Goal: Information Seeking & Learning: Learn about a topic

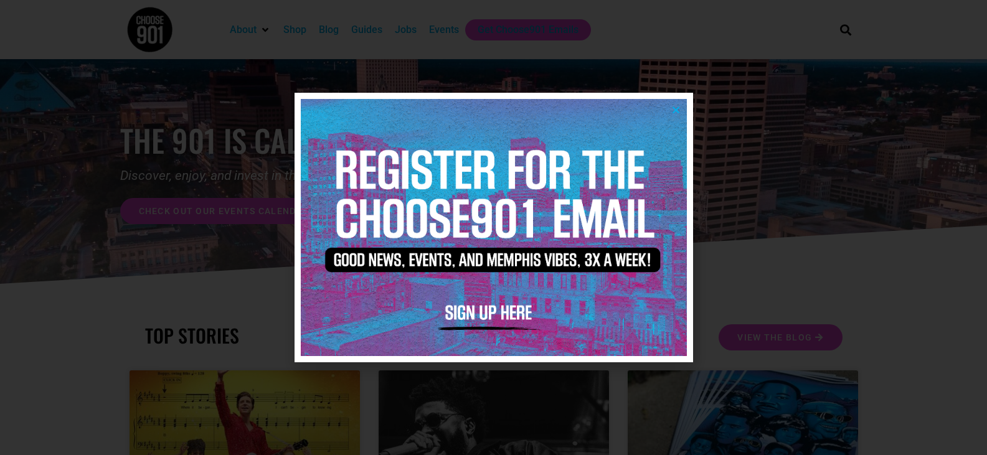
click at [671, 108] on icon "Close" at bounding box center [675, 109] width 9 height 9
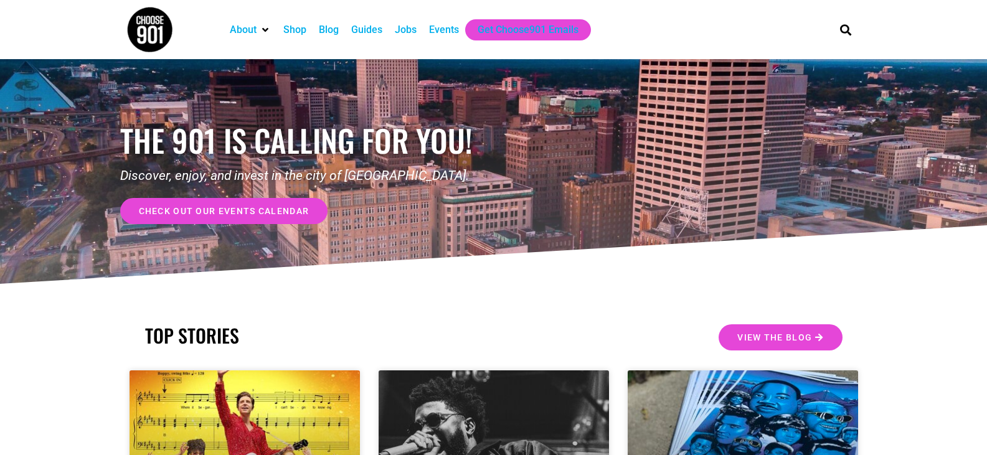
click at [233, 207] on span "check out our events calendar" at bounding box center [224, 211] width 171 height 9
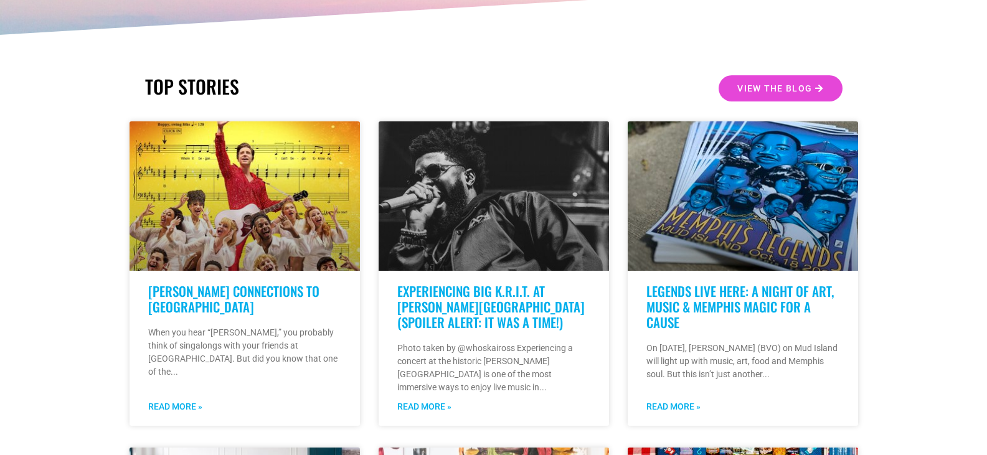
scroll to position [560, 0]
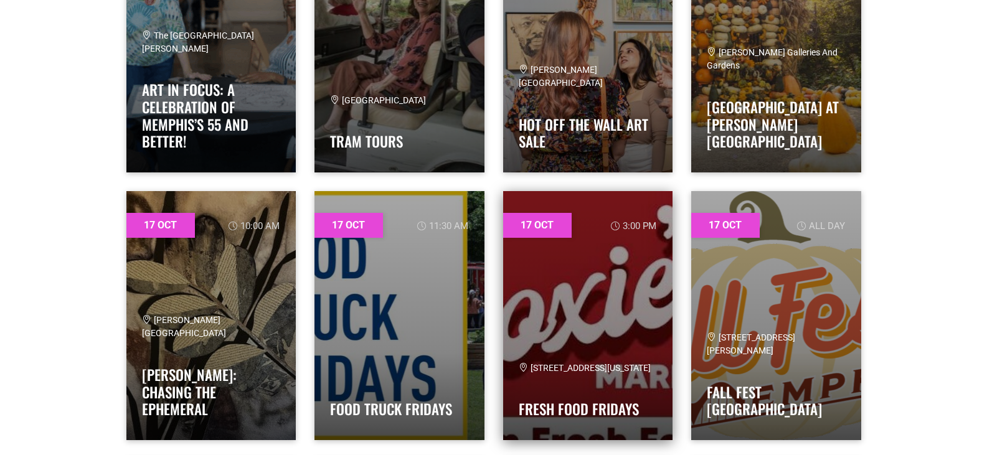
scroll to position [5977, 0]
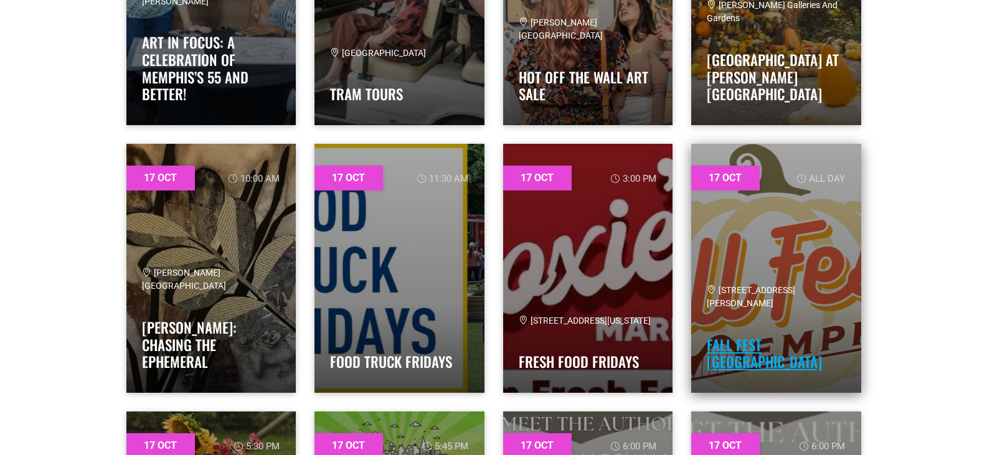
click at [761, 357] on link "Fall Fest Memphis" at bounding box center [764, 353] width 115 height 39
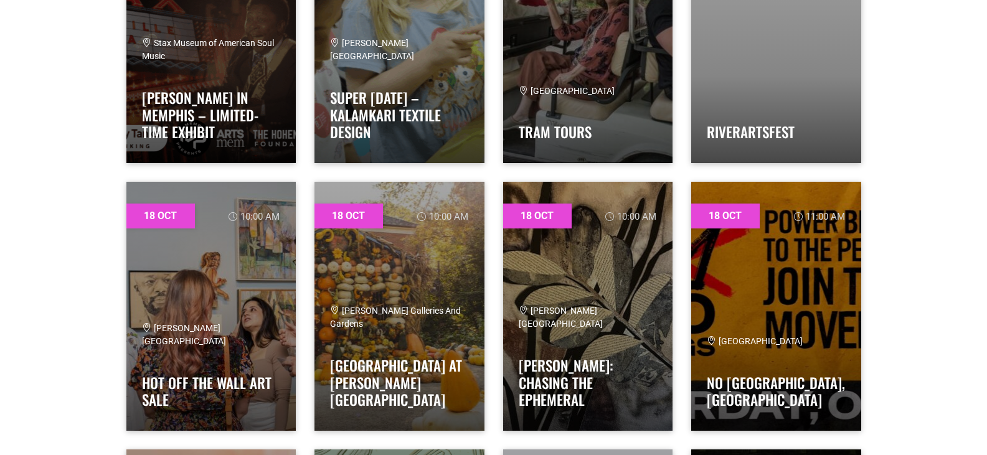
scroll to position [8094, 0]
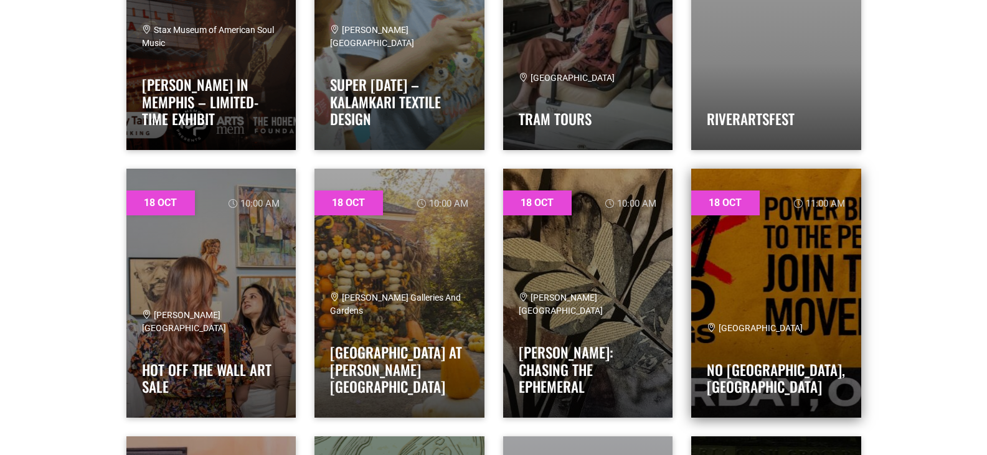
click at [802, 308] on link at bounding box center [776, 293] width 170 height 249
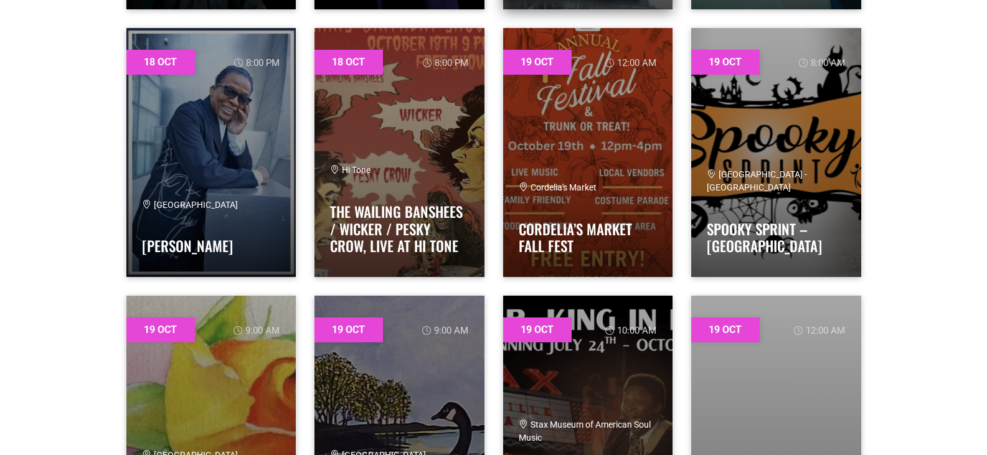
scroll to position [10149, 0]
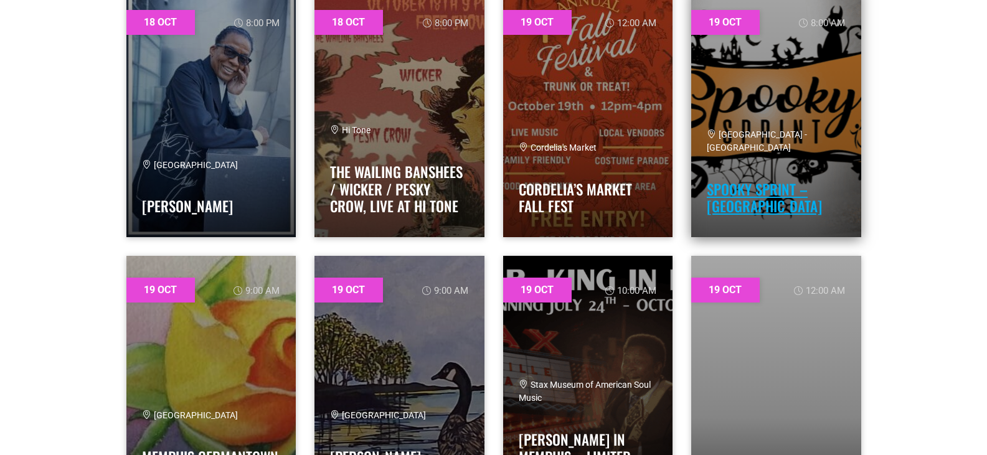
click at [750, 185] on link "Spooky Sprint – Memphis" at bounding box center [764, 198] width 115 height 39
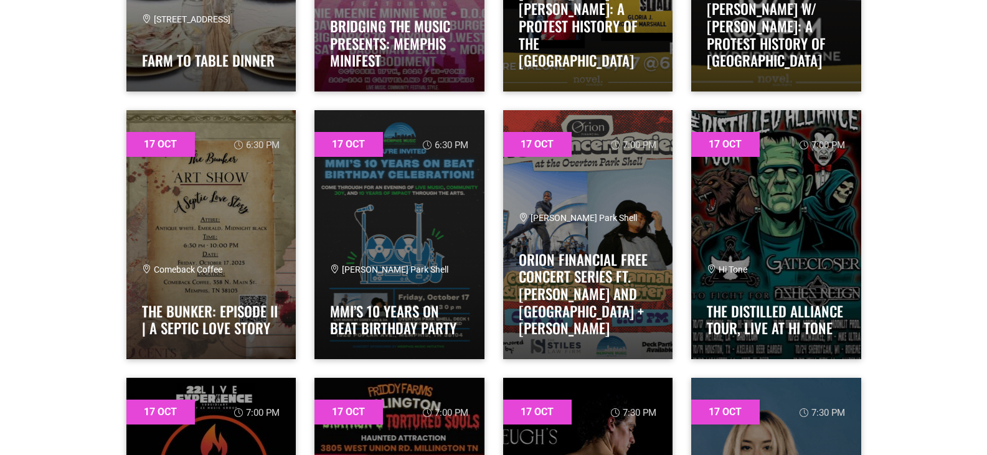
scroll to position [6538, 0]
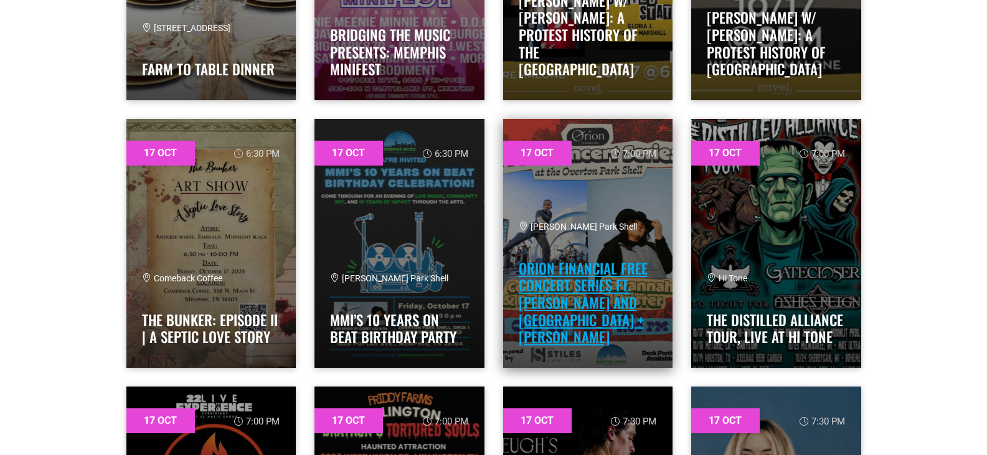
click at [606, 291] on link "Orion Financial Free Concert Series ft. Corey Lou and Da Village + Savannah Bri…" at bounding box center [583, 303] width 129 height 90
click at [602, 282] on link "Orion Financial Free Concert Series ft. Corey Lou and Da Village + Savannah Bri…" at bounding box center [583, 303] width 129 height 90
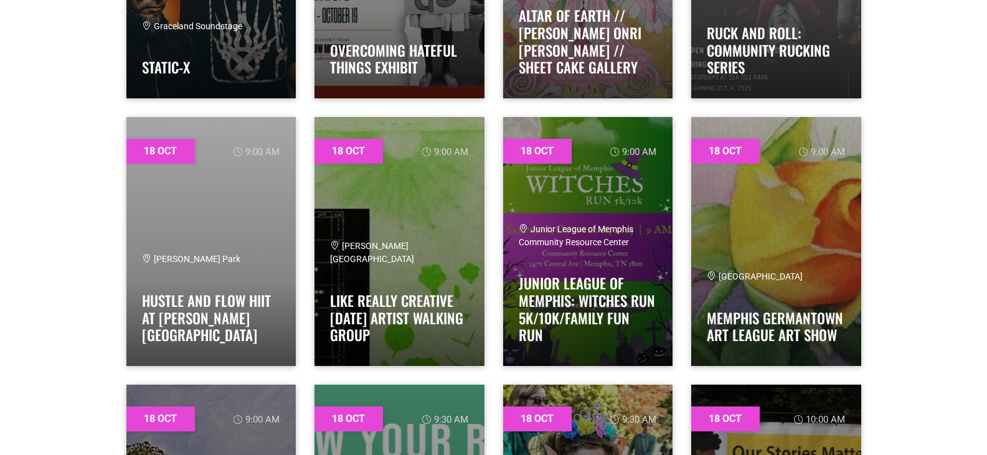
scroll to position [7347, 0]
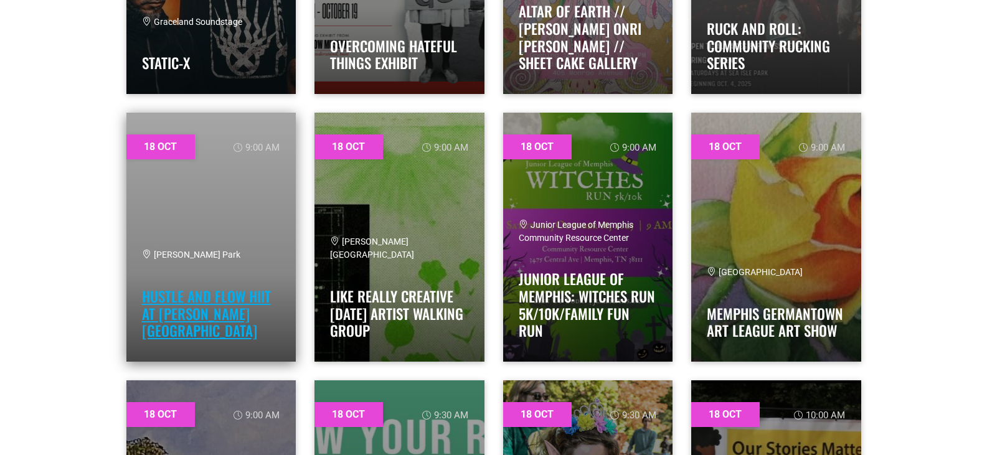
click at [181, 326] on link "Hustle and Flow HIIT at Tom Lee Park" at bounding box center [206, 313] width 129 height 55
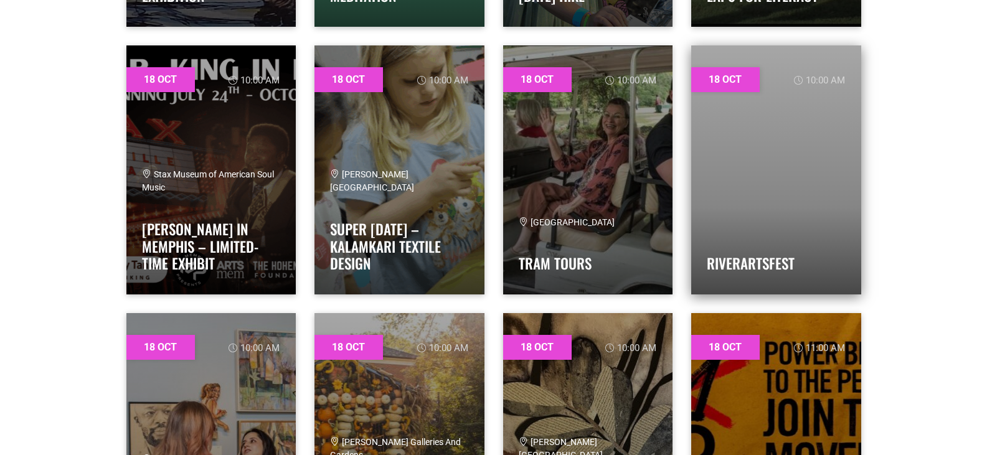
scroll to position [7907, 0]
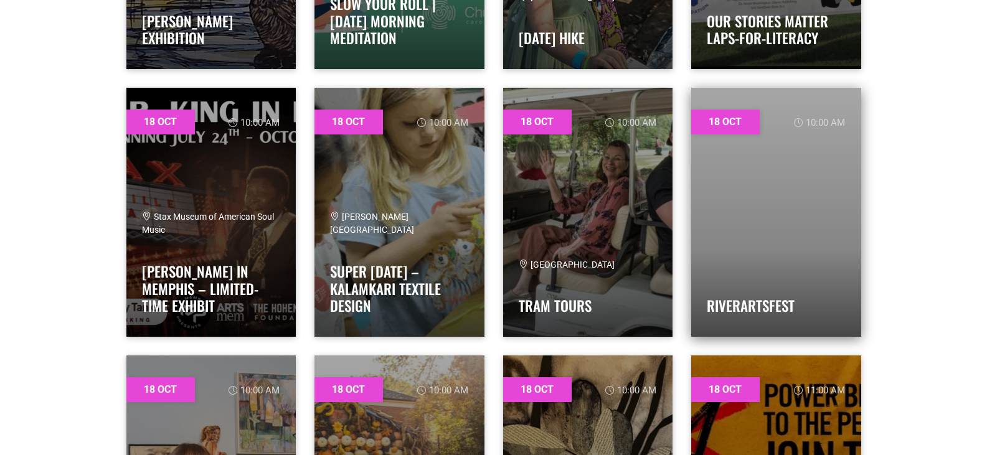
click at [756, 281] on div "RiverArtsFest" at bounding box center [776, 296] width 139 height 50
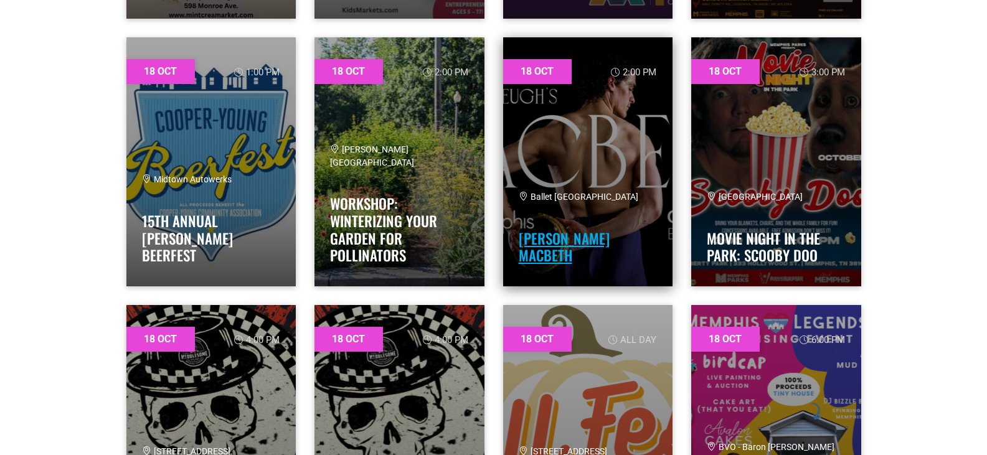
scroll to position [9028, 0]
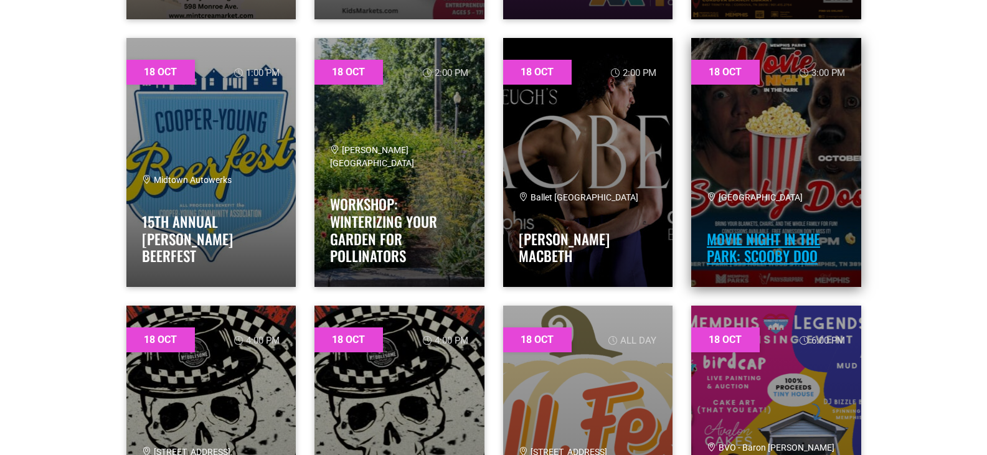
click at [784, 250] on link "Movie Night in the Park: Scooby Doo" at bounding box center [763, 248] width 113 height 39
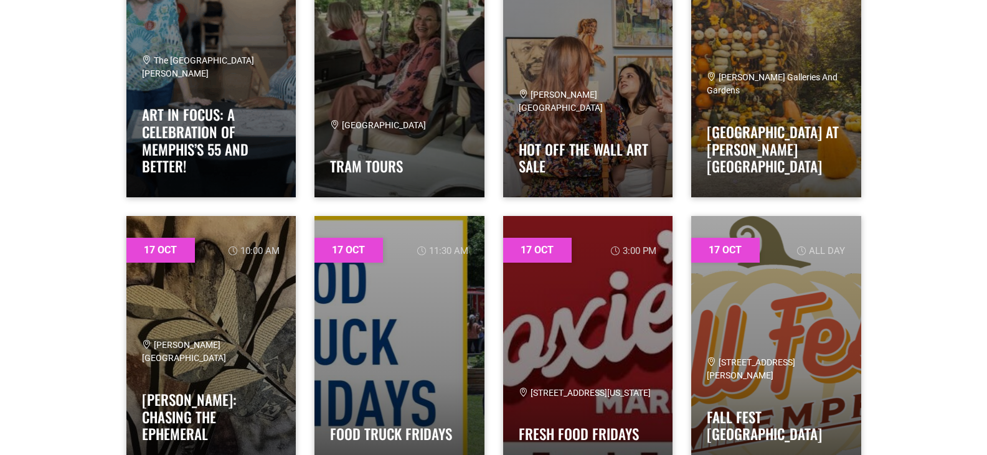
scroll to position [5977, 0]
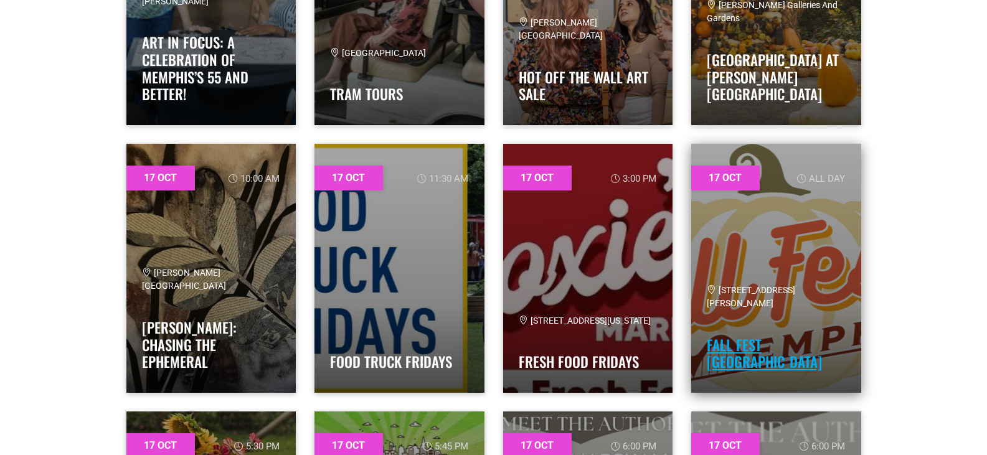
click at [772, 366] on link "Fall Fest Memphis" at bounding box center [764, 353] width 115 height 39
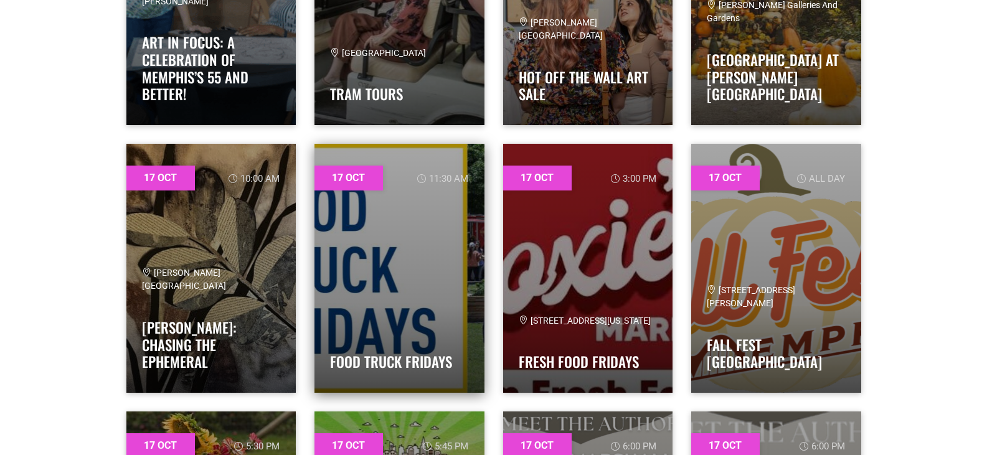
click at [378, 309] on link at bounding box center [399, 268] width 170 height 249
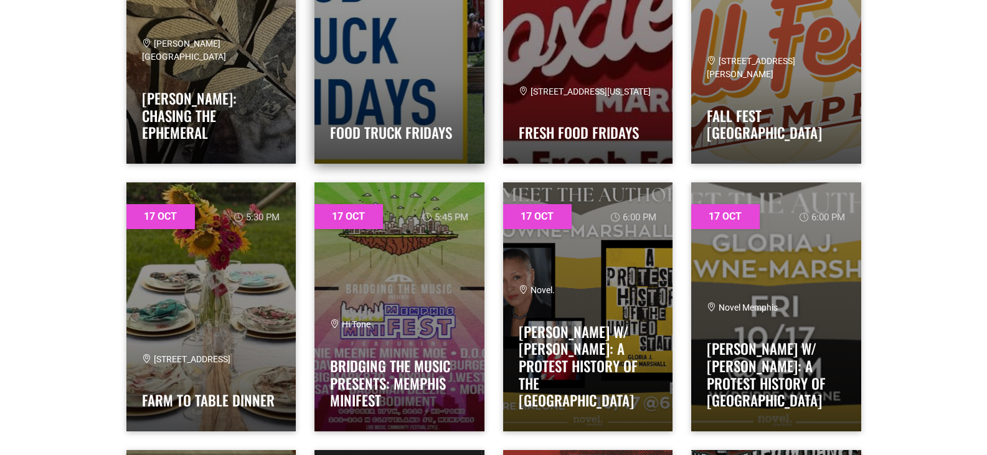
scroll to position [6289, 0]
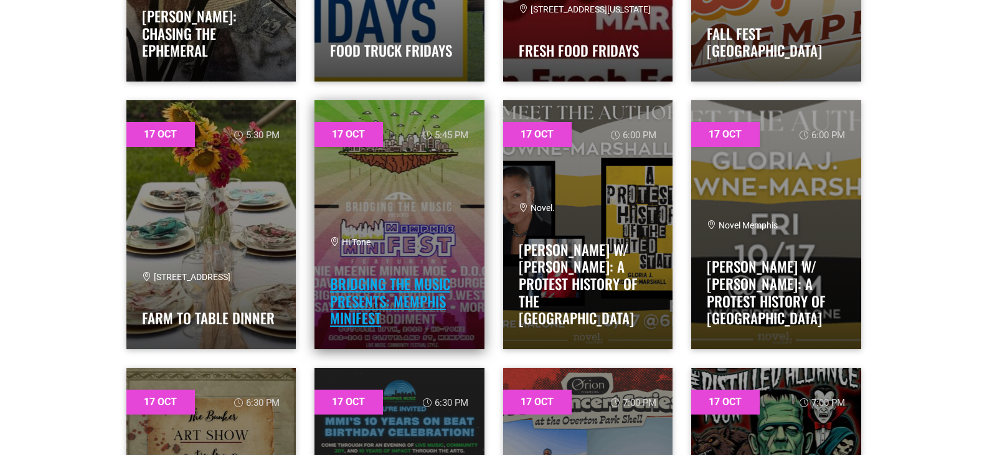
click at [374, 293] on link "Bridging The Music Presents: Memphis miniFEST" at bounding box center [390, 300] width 120 height 55
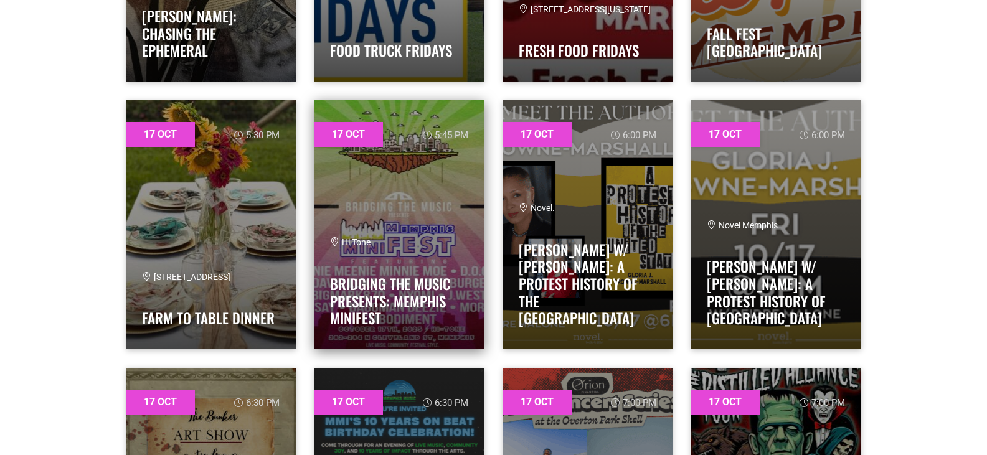
click at [382, 273] on h4 "Bridging The Music Presents: Memphis miniFEST" at bounding box center [399, 297] width 139 height 59
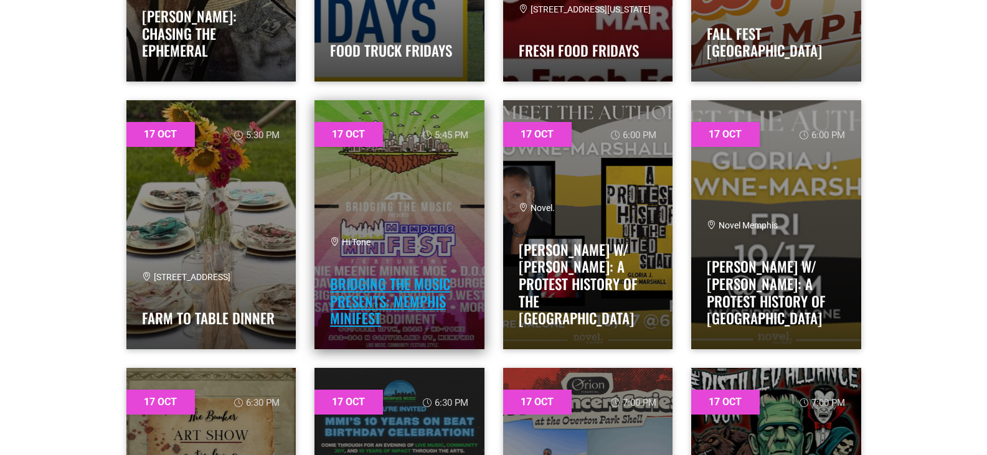
click at [375, 298] on link "Bridging The Music Presents: Memphis miniFEST" at bounding box center [390, 300] width 120 height 55
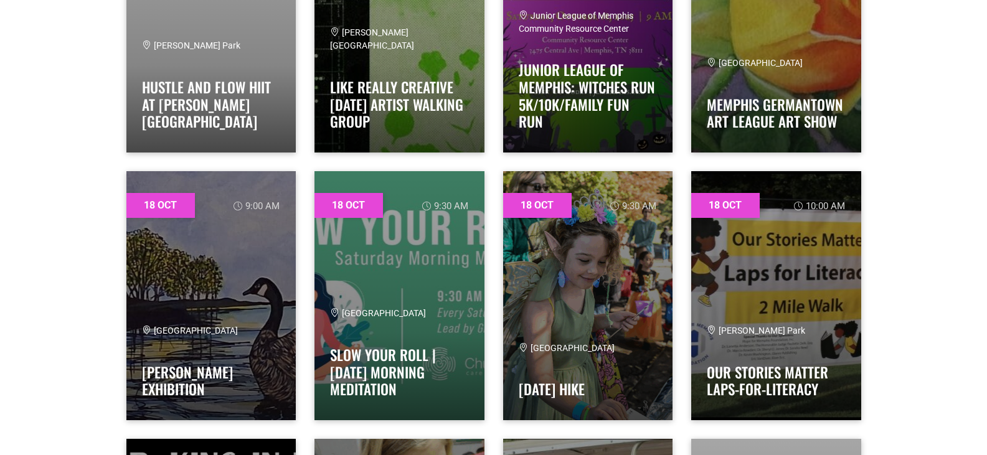
scroll to position [7596, 0]
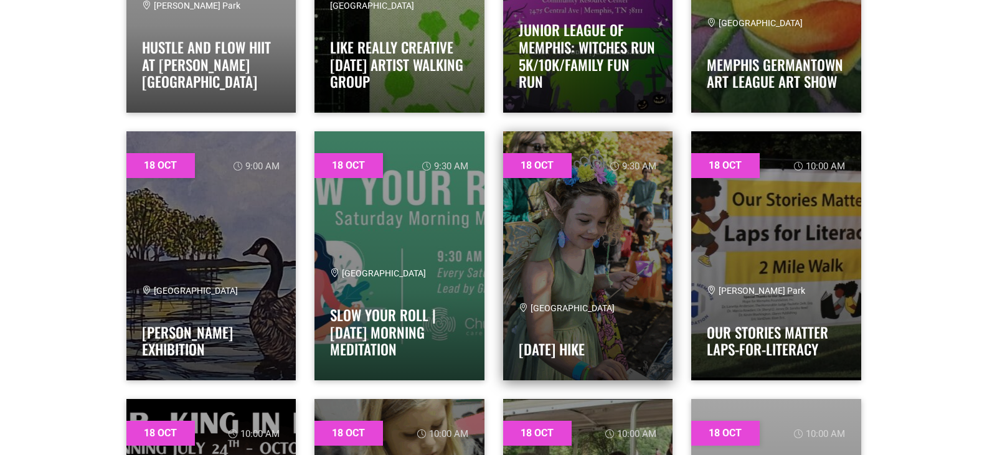
click at [598, 337] on h4 "Halloween Hike" at bounding box center [588, 346] width 139 height 25
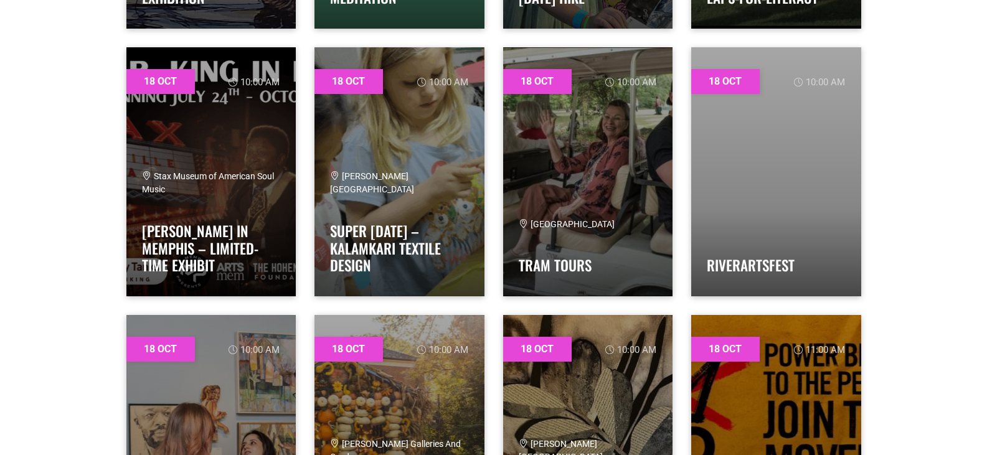
scroll to position [7970, 0]
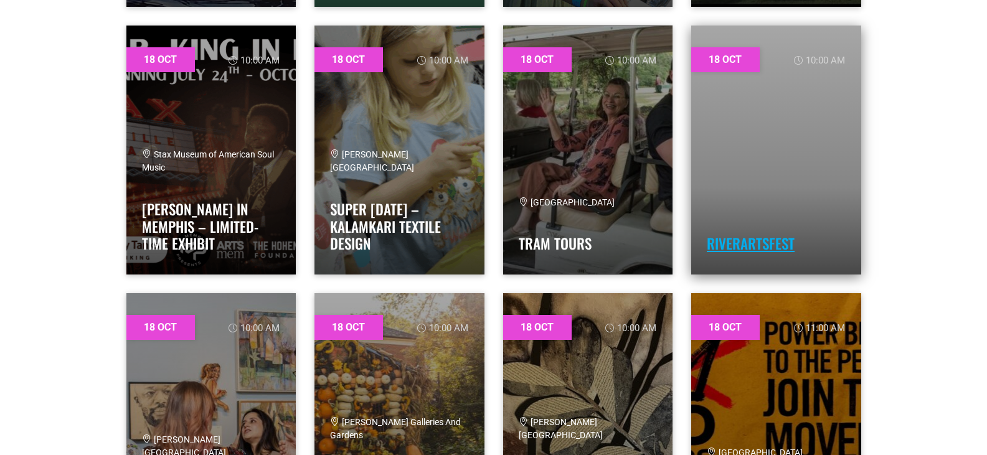
click at [728, 237] on link "RiverArtsFest" at bounding box center [751, 243] width 88 height 21
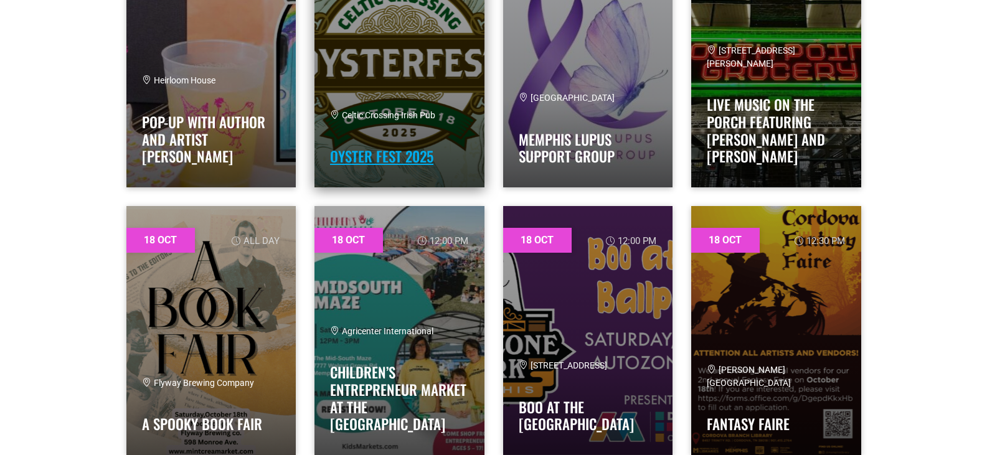
scroll to position [8655, 0]
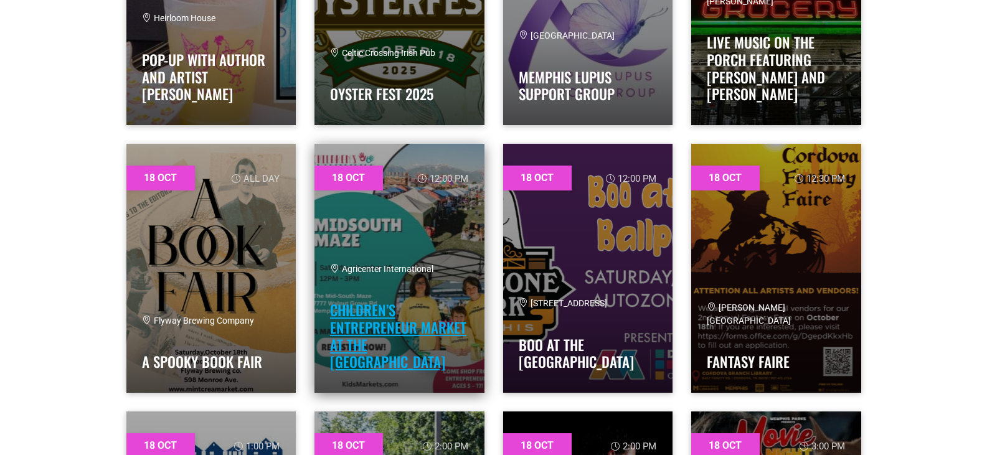
click at [431, 342] on link "Children’s Entrepreneur Market at the Mid-South Maze" at bounding box center [398, 335] width 136 height 73
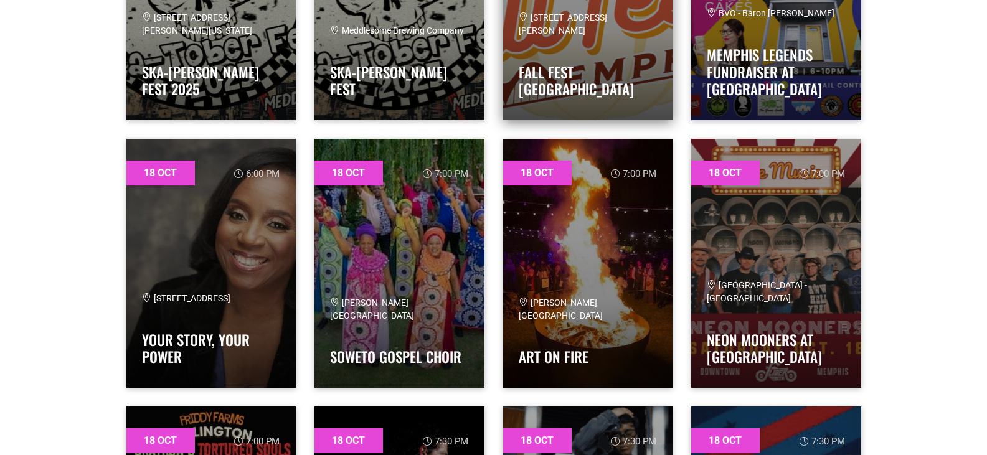
scroll to position [9464, 0]
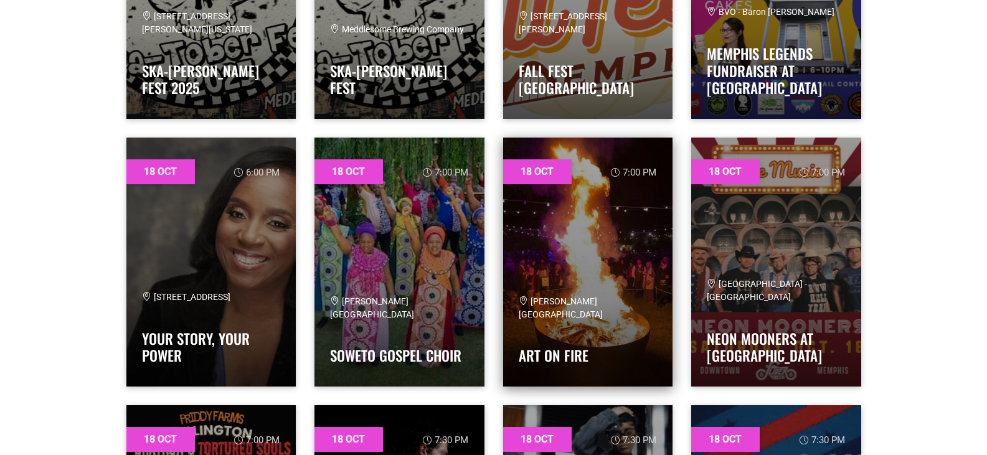
click at [644, 281] on link at bounding box center [588, 262] width 170 height 249
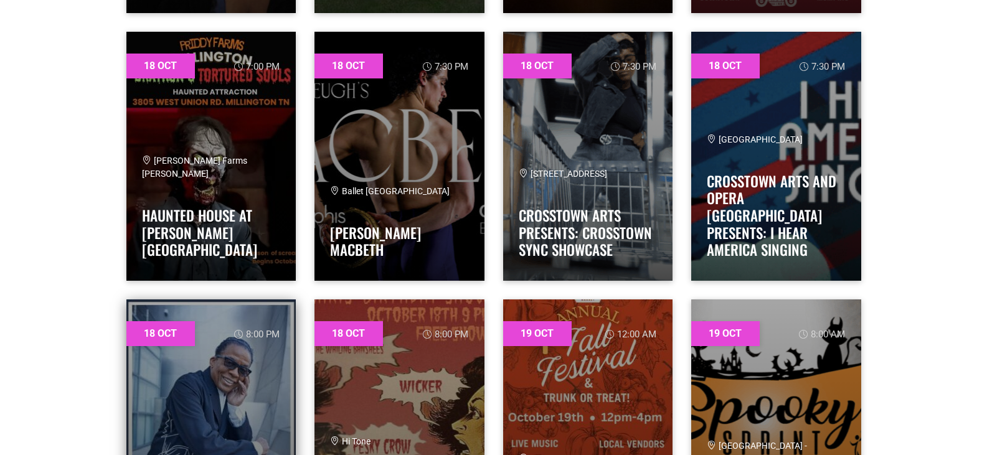
scroll to position [9775, 0]
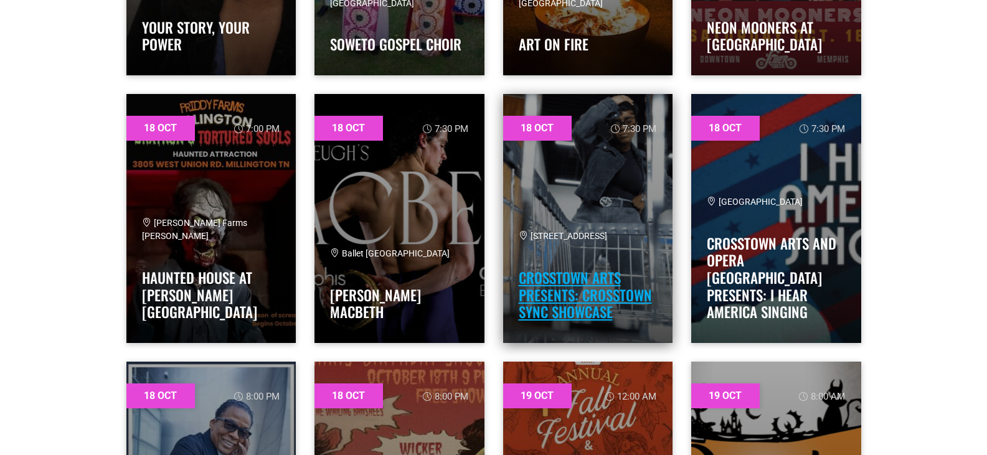
click at [627, 284] on link "Crosstown Arts Presents: Crosstown Sync Showcase" at bounding box center [585, 294] width 133 height 55
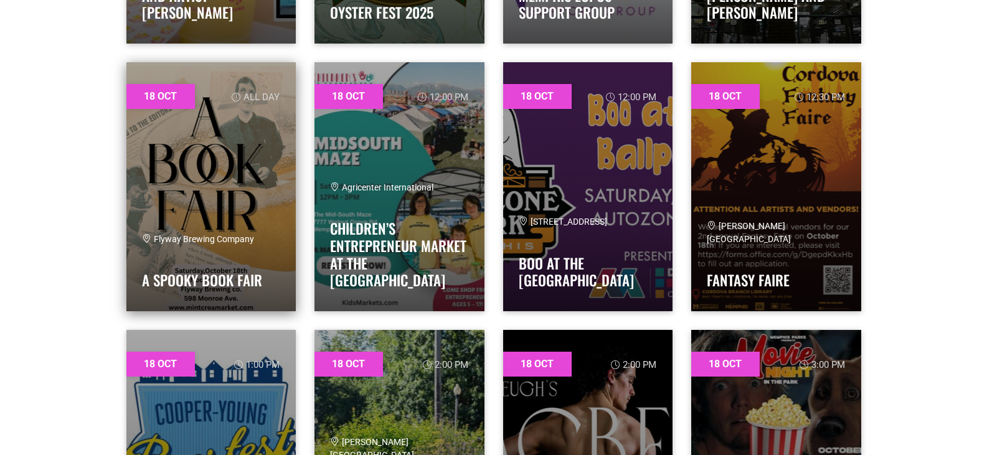
scroll to position [8717, 0]
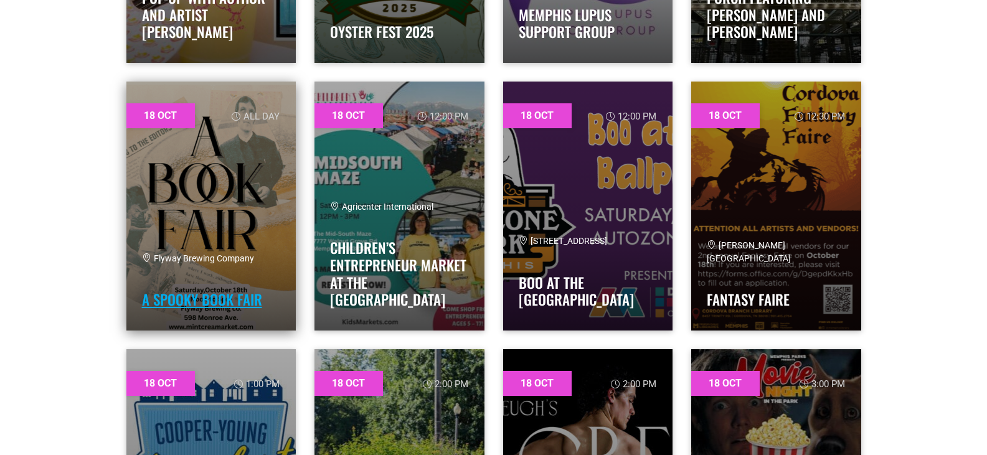
click at [253, 290] on link "A Spooky Book Fair" at bounding box center [202, 299] width 120 height 21
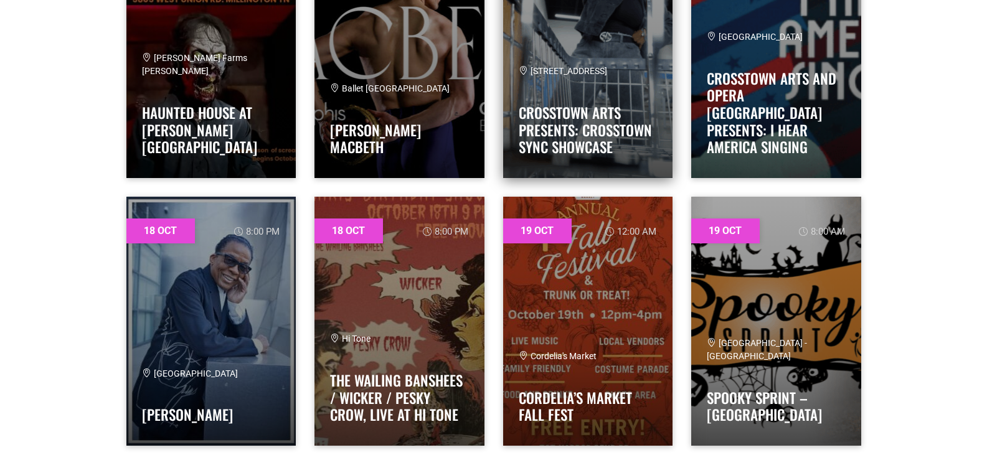
scroll to position [9962, 0]
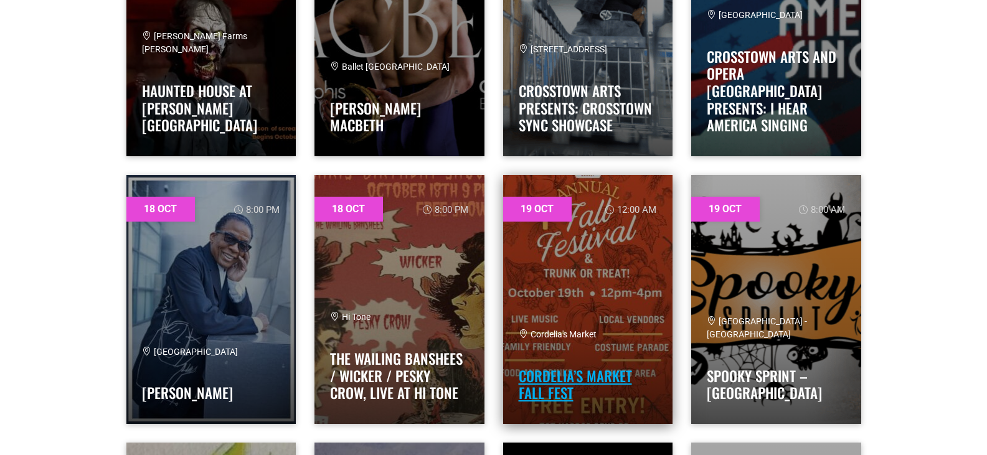
click at [590, 382] on link "Cordelia’s Market Fall Fest" at bounding box center [575, 384] width 113 height 39
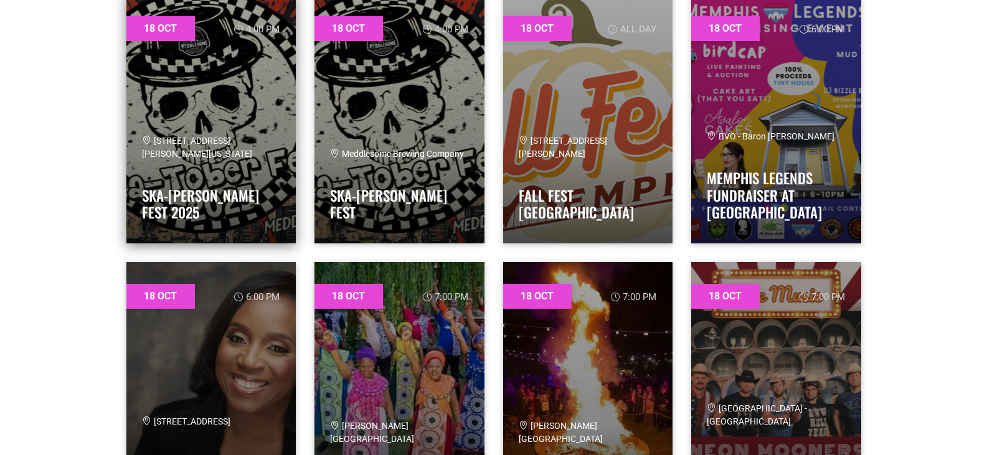
scroll to position [9277, 0]
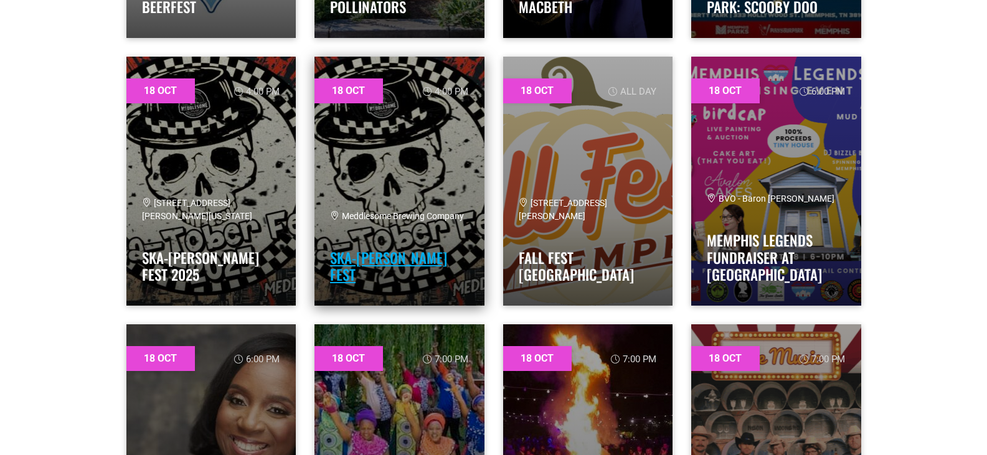
click at [352, 264] on link "Ska-Tober Fest" at bounding box center [388, 266] width 117 height 39
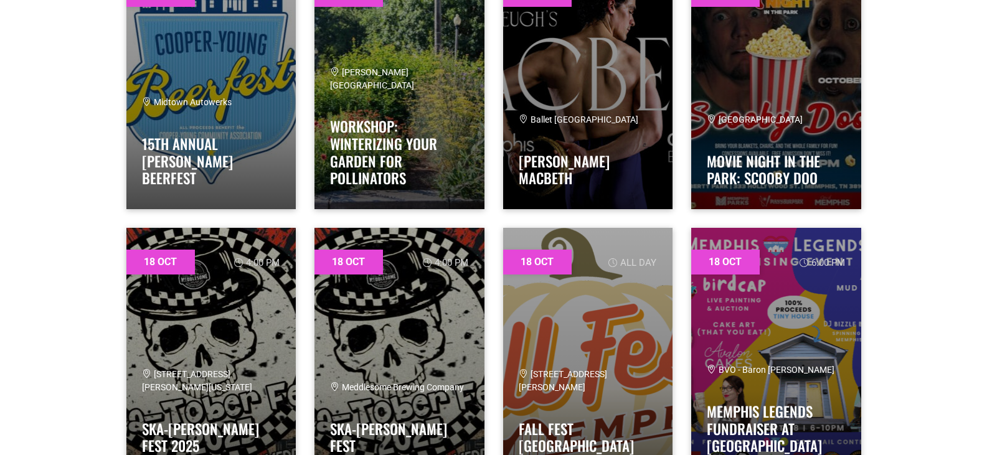
scroll to position [9028, 0]
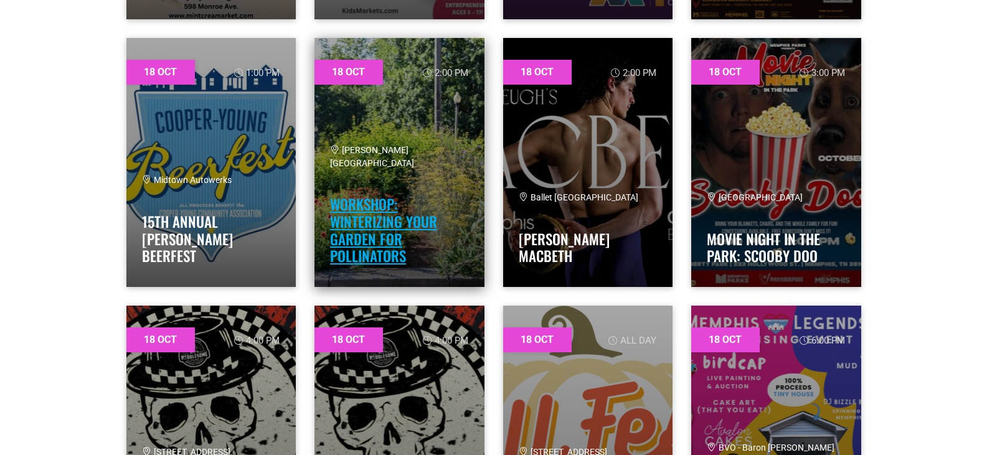
click at [394, 266] on link "Workshop: Winterizing Your Garden for Pollinators" at bounding box center [383, 230] width 107 height 73
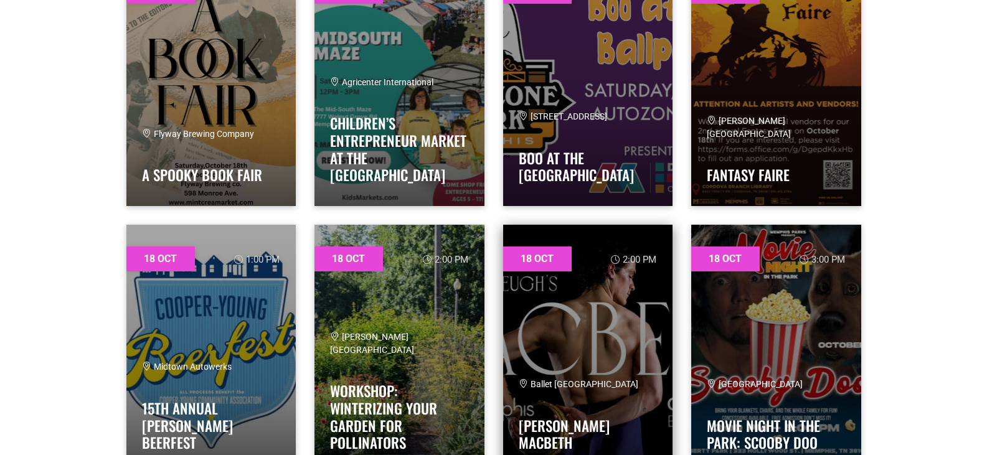
scroll to position [8779, 0]
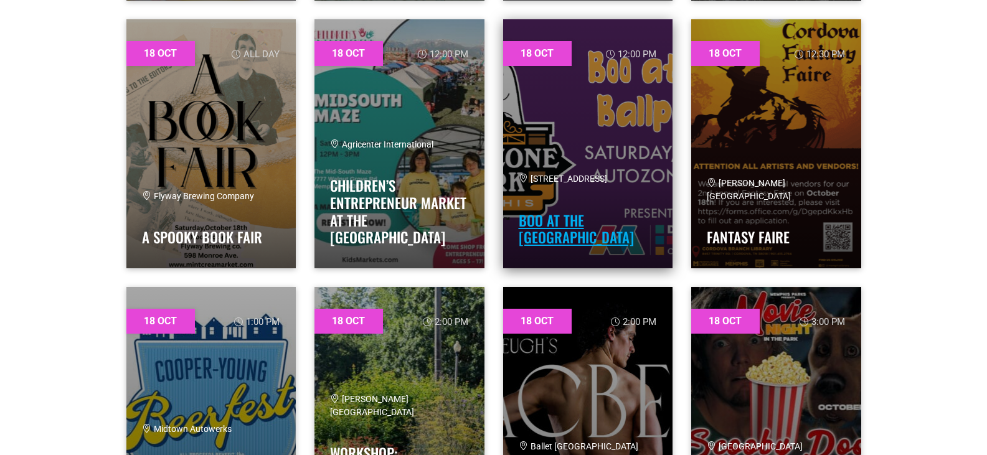
click at [568, 239] on link "Boo at the Ballpark" at bounding box center [576, 229] width 115 height 39
click at [600, 244] on link "Boo at the Ballpark" at bounding box center [576, 229] width 115 height 39
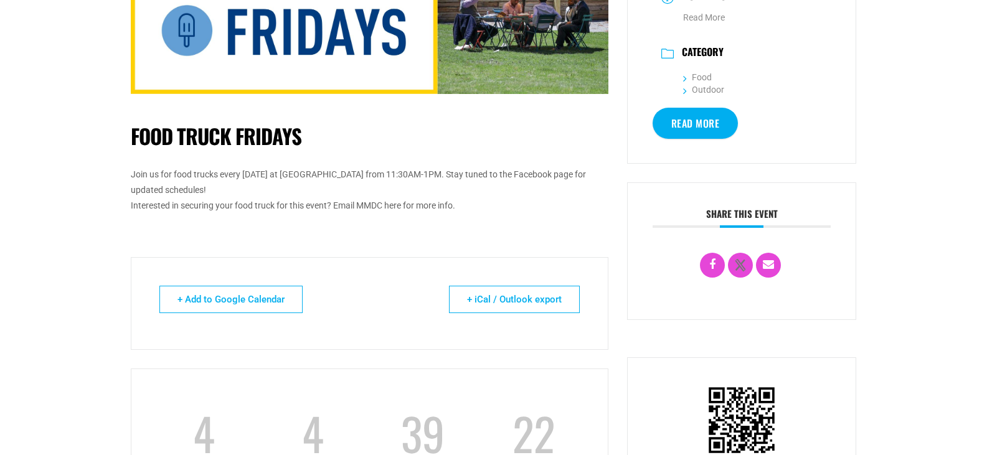
scroll to position [311, 0]
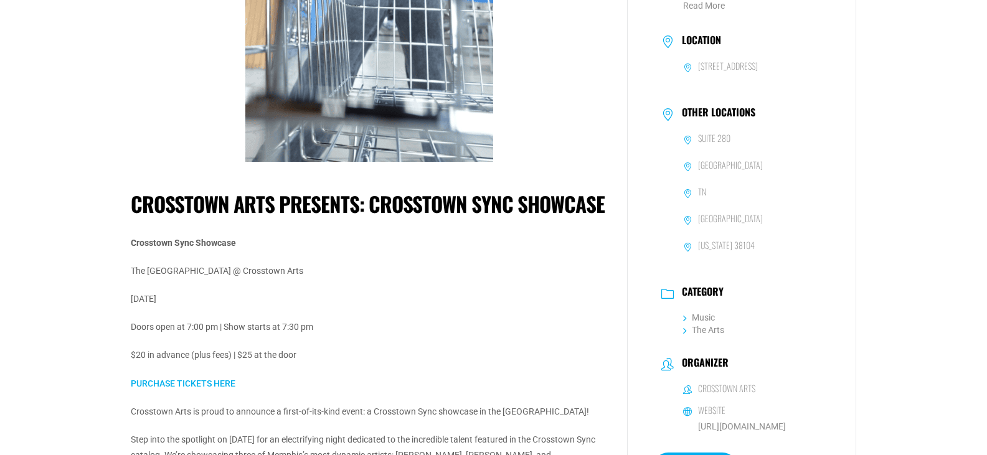
scroll to position [311, 0]
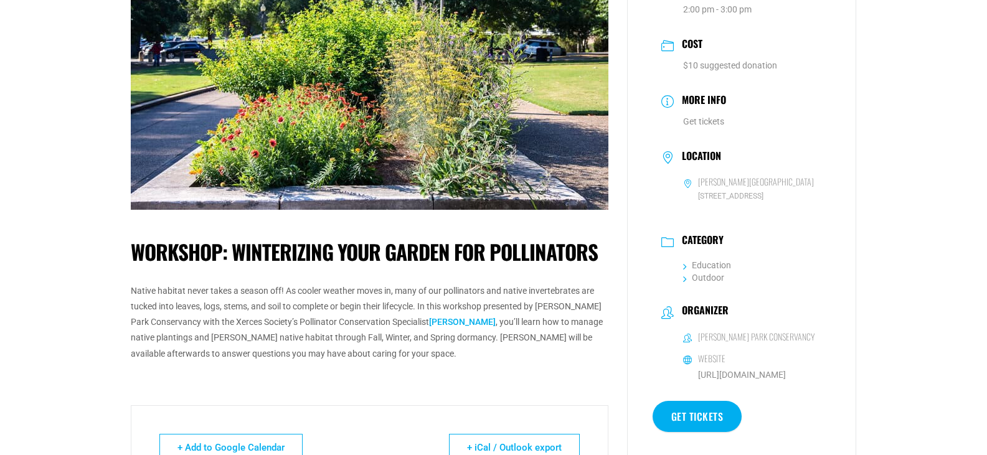
scroll to position [187, 0]
